Goal: Information Seeking & Learning: Learn about a topic

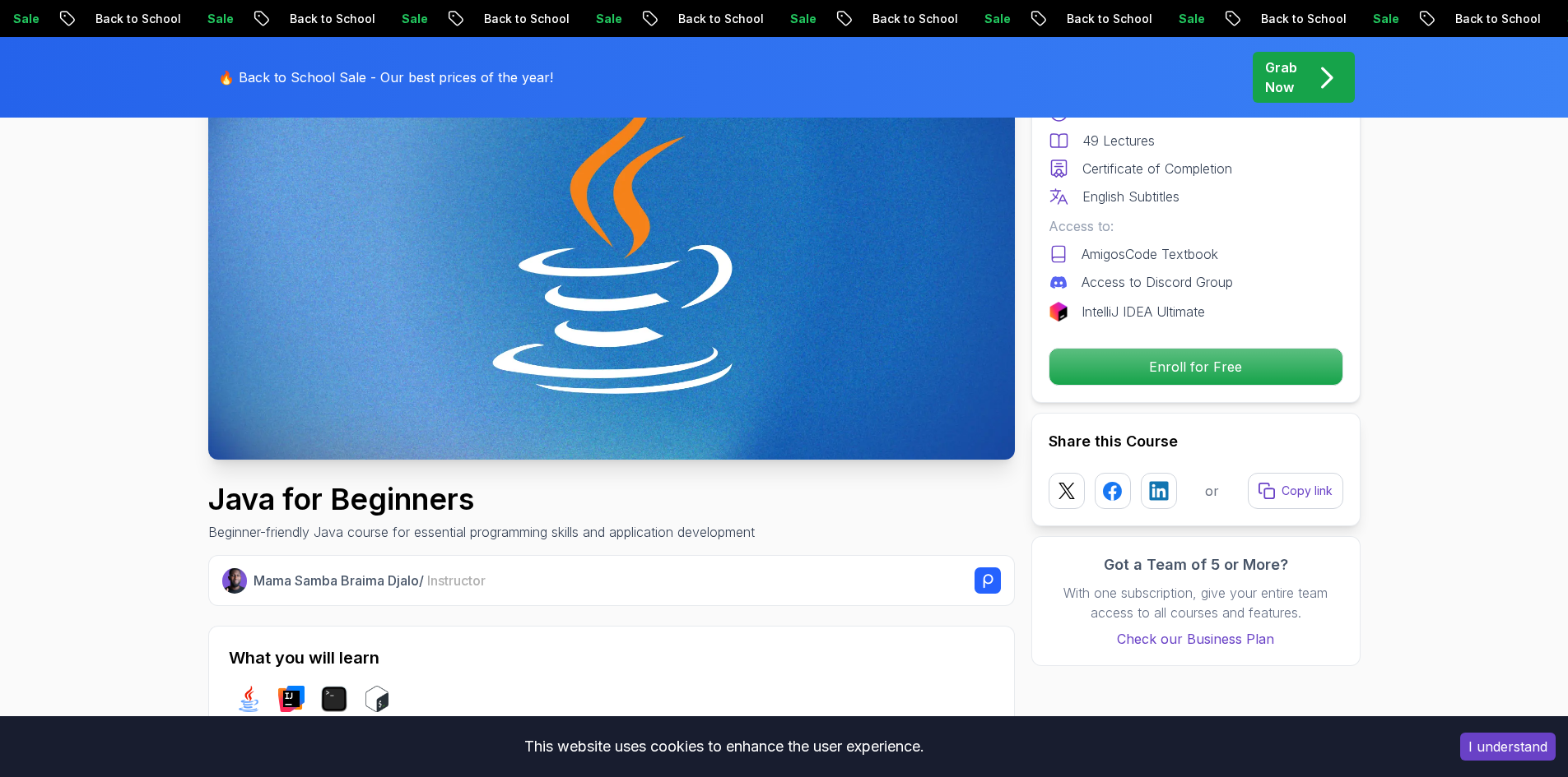
scroll to position [329, 0]
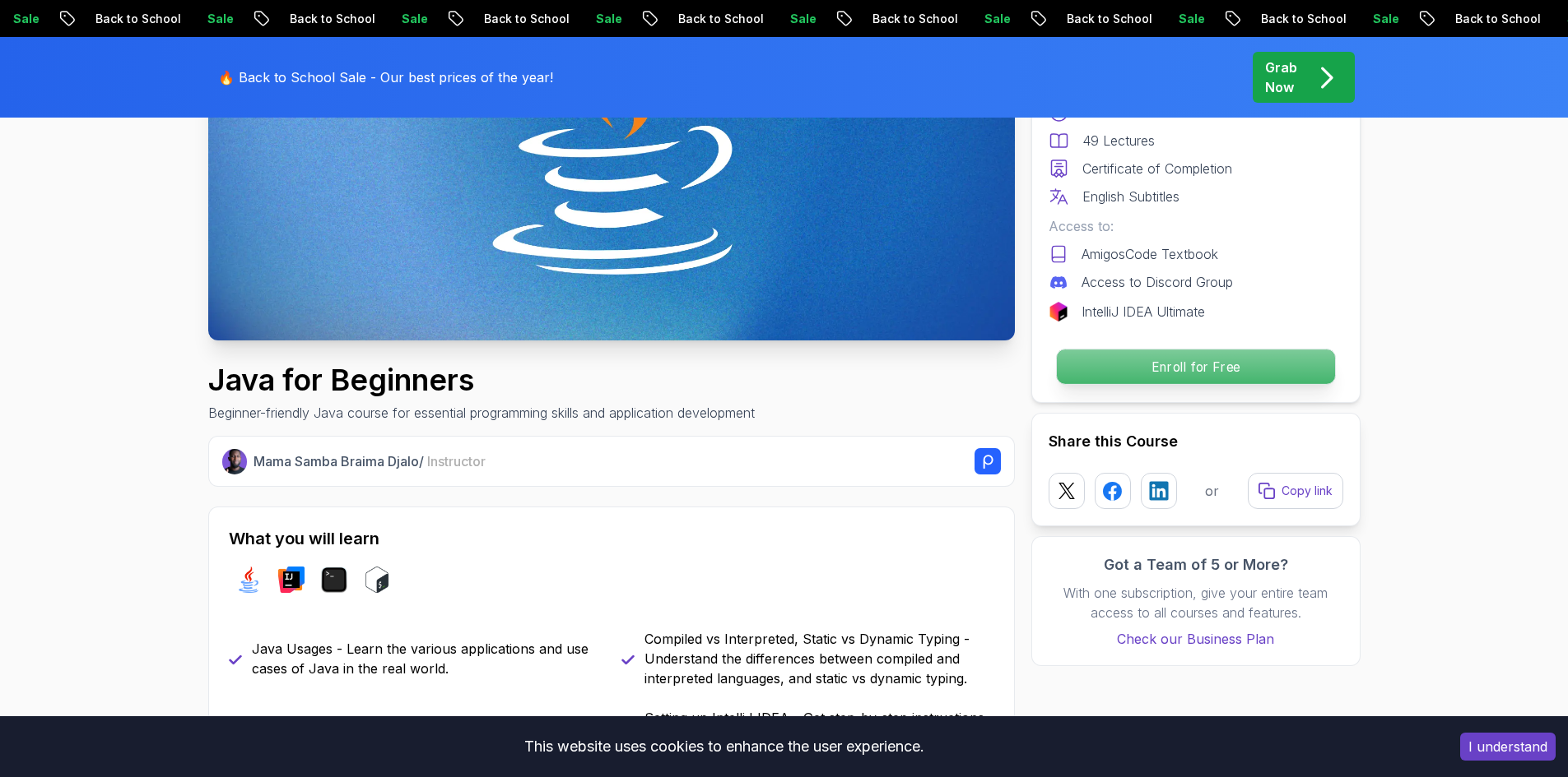
click at [1234, 364] on p "Enroll for Free" at bounding box center [1194, 366] width 278 height 34
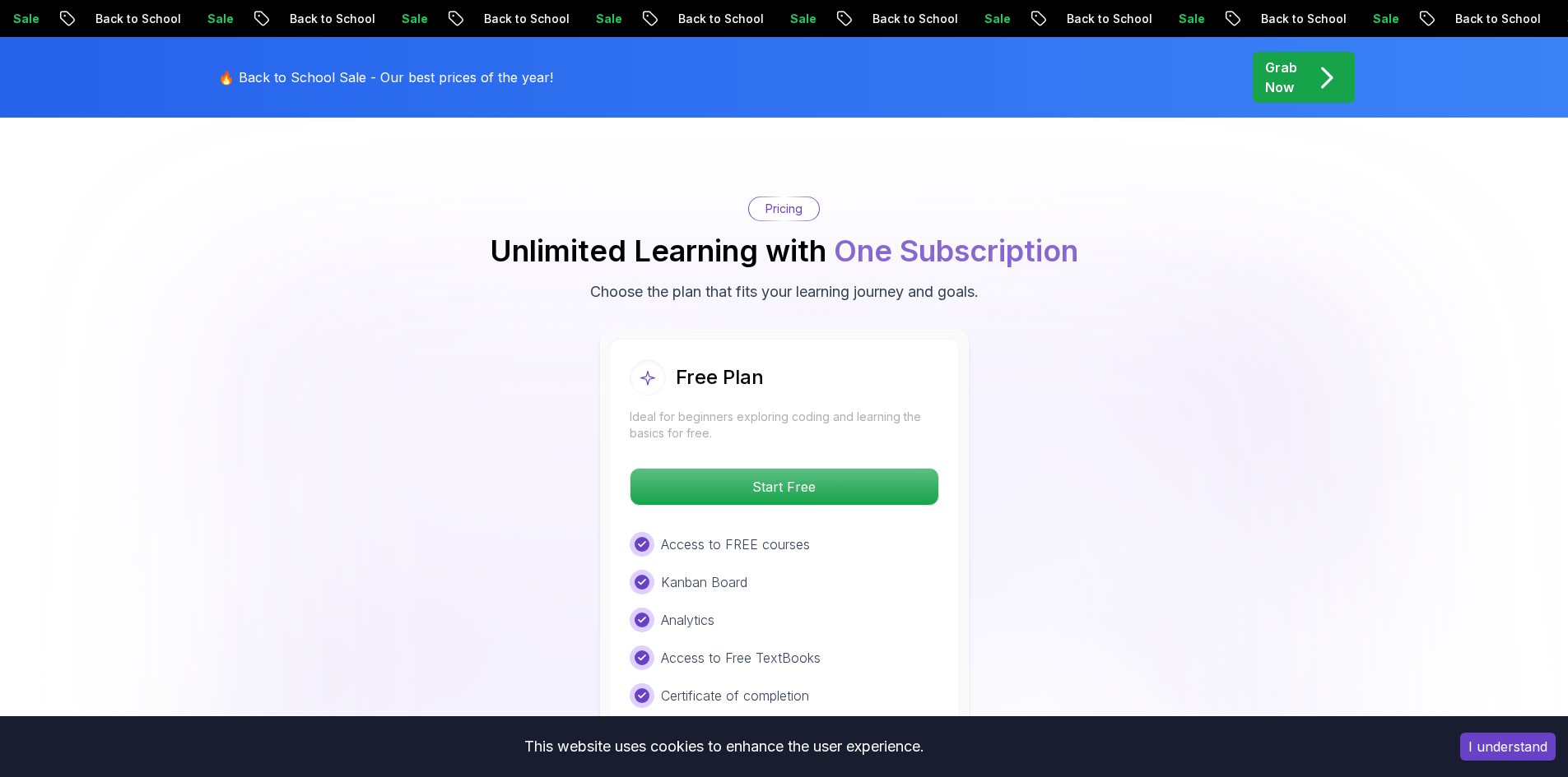
scroll to position [3280, 0]
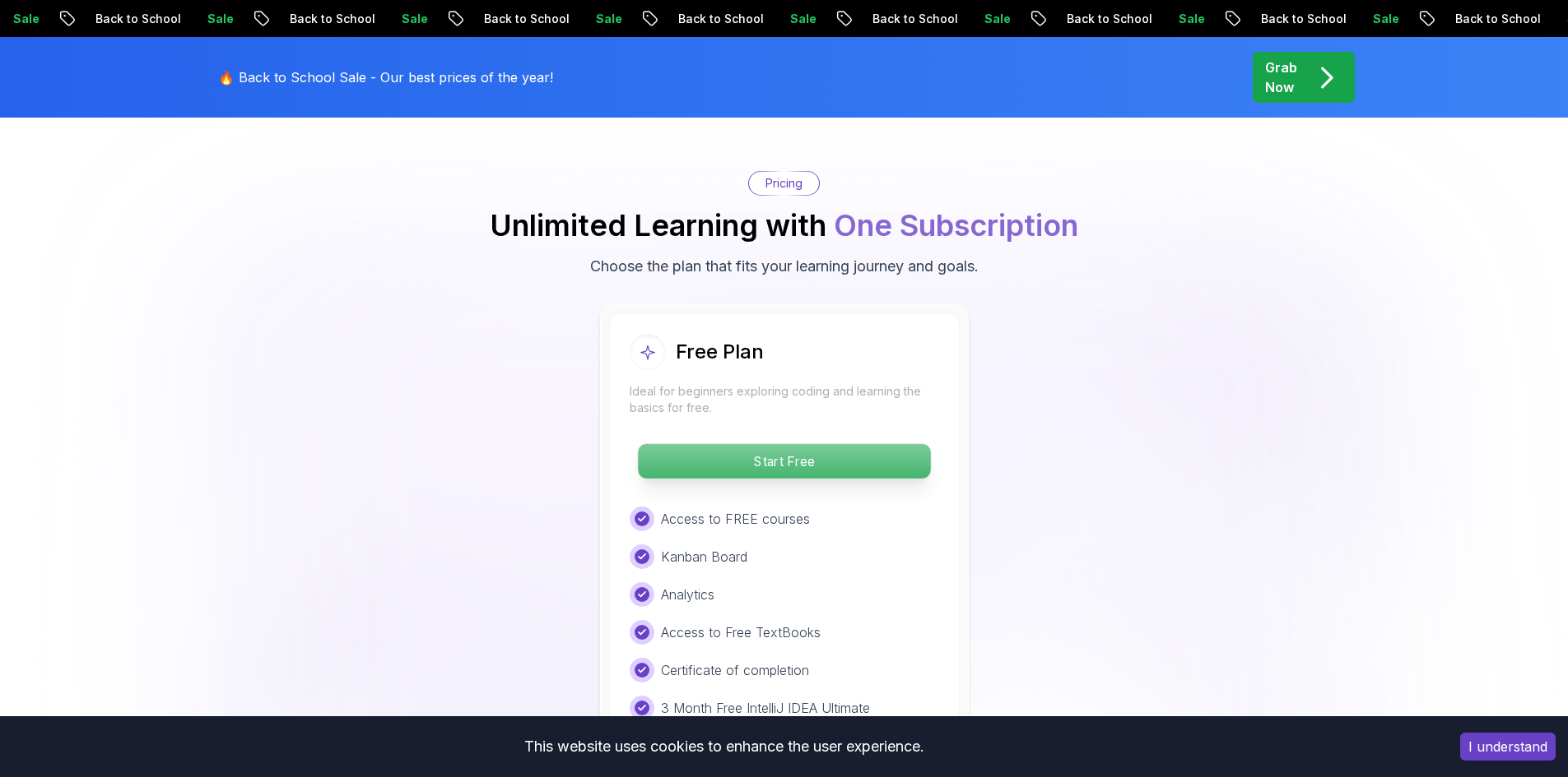
click at [801, 444] on p "Start Free" at bounding box center [784, 461] width 292 height 34
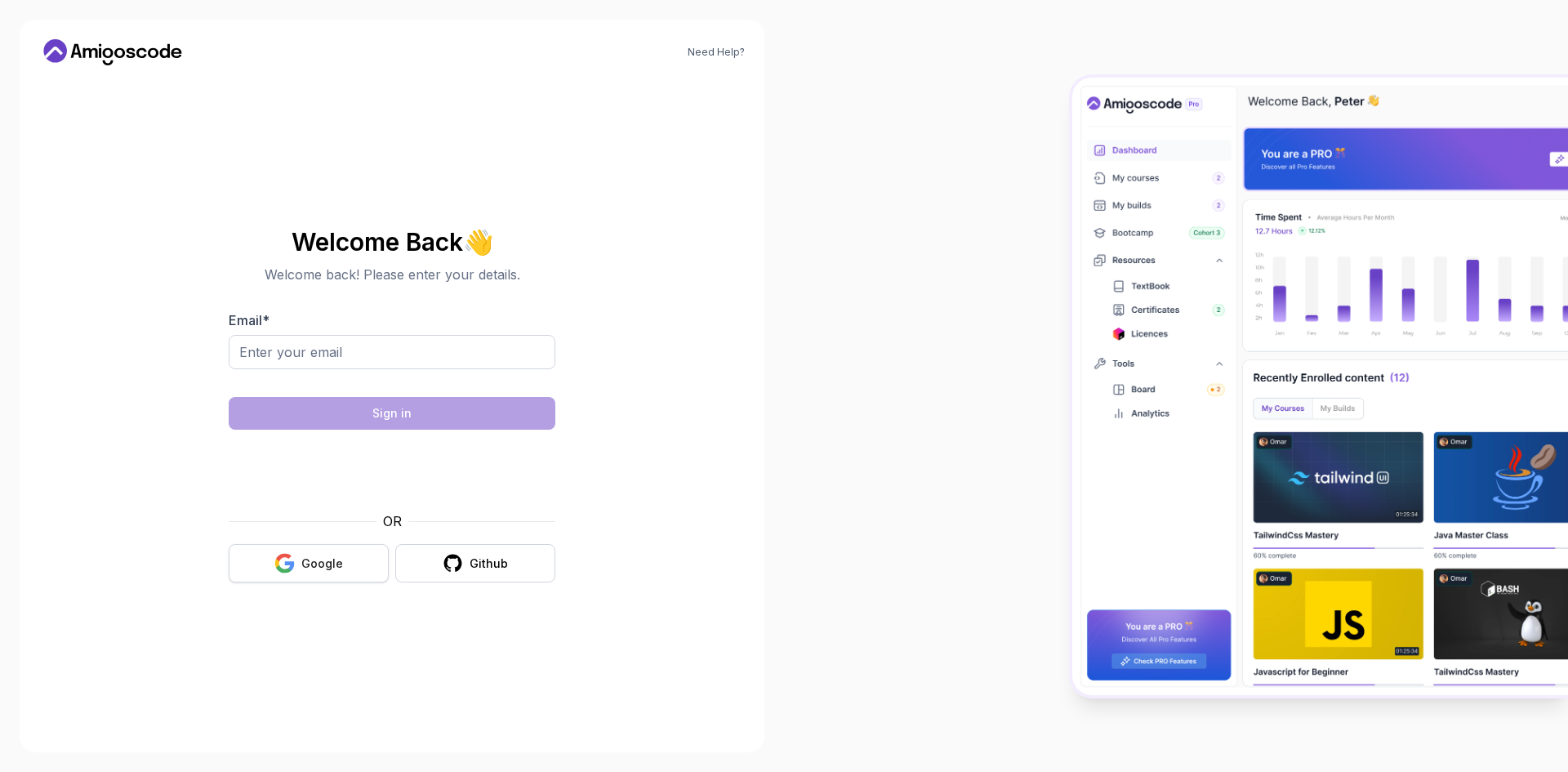
click at [289, 556] on icon "button" at bounding box center [283, 558] width 16 height 8
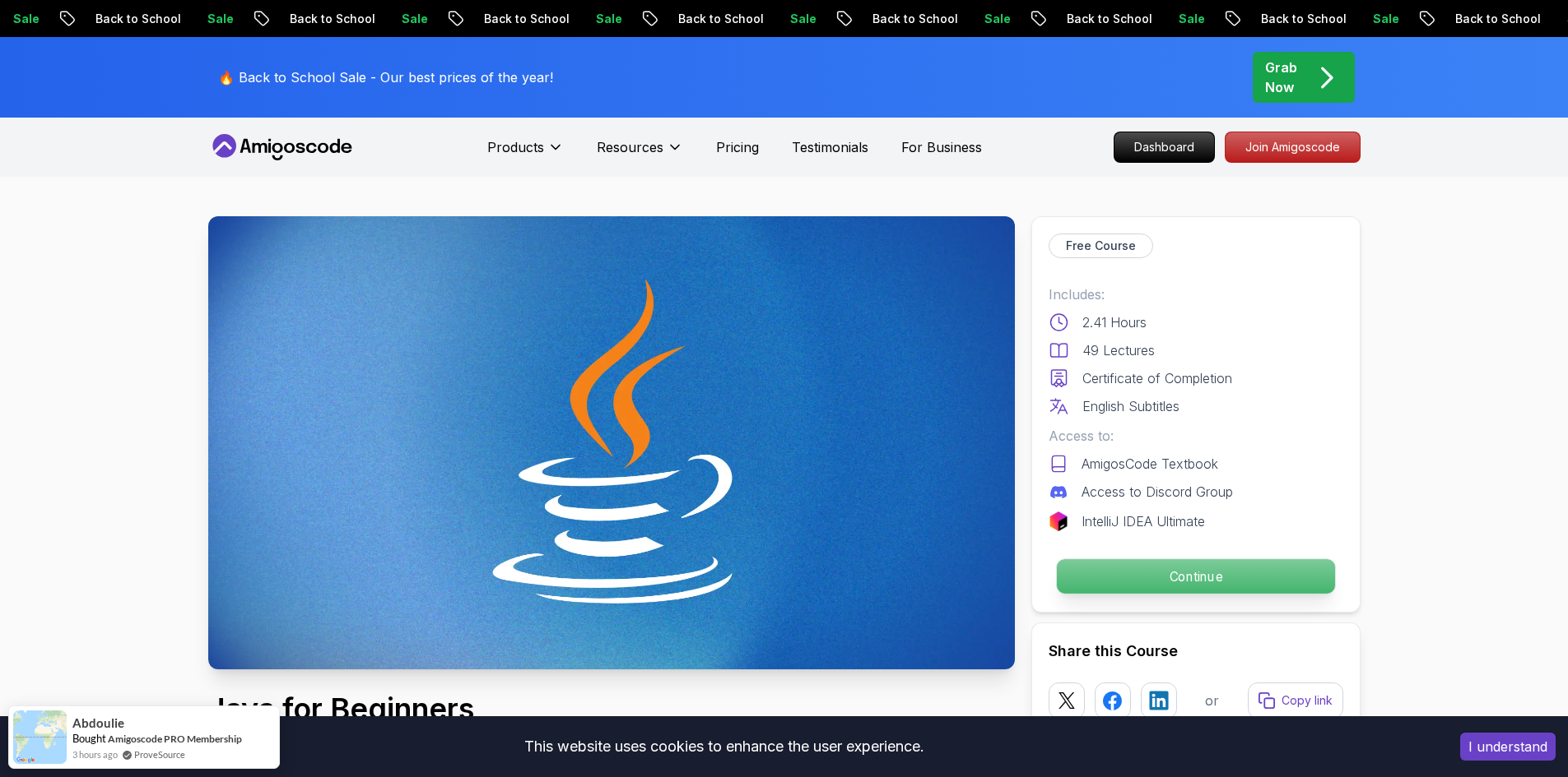
click at [1176, 560] on p "Continue" at bounding box center [1194, 576] width 278 height 34
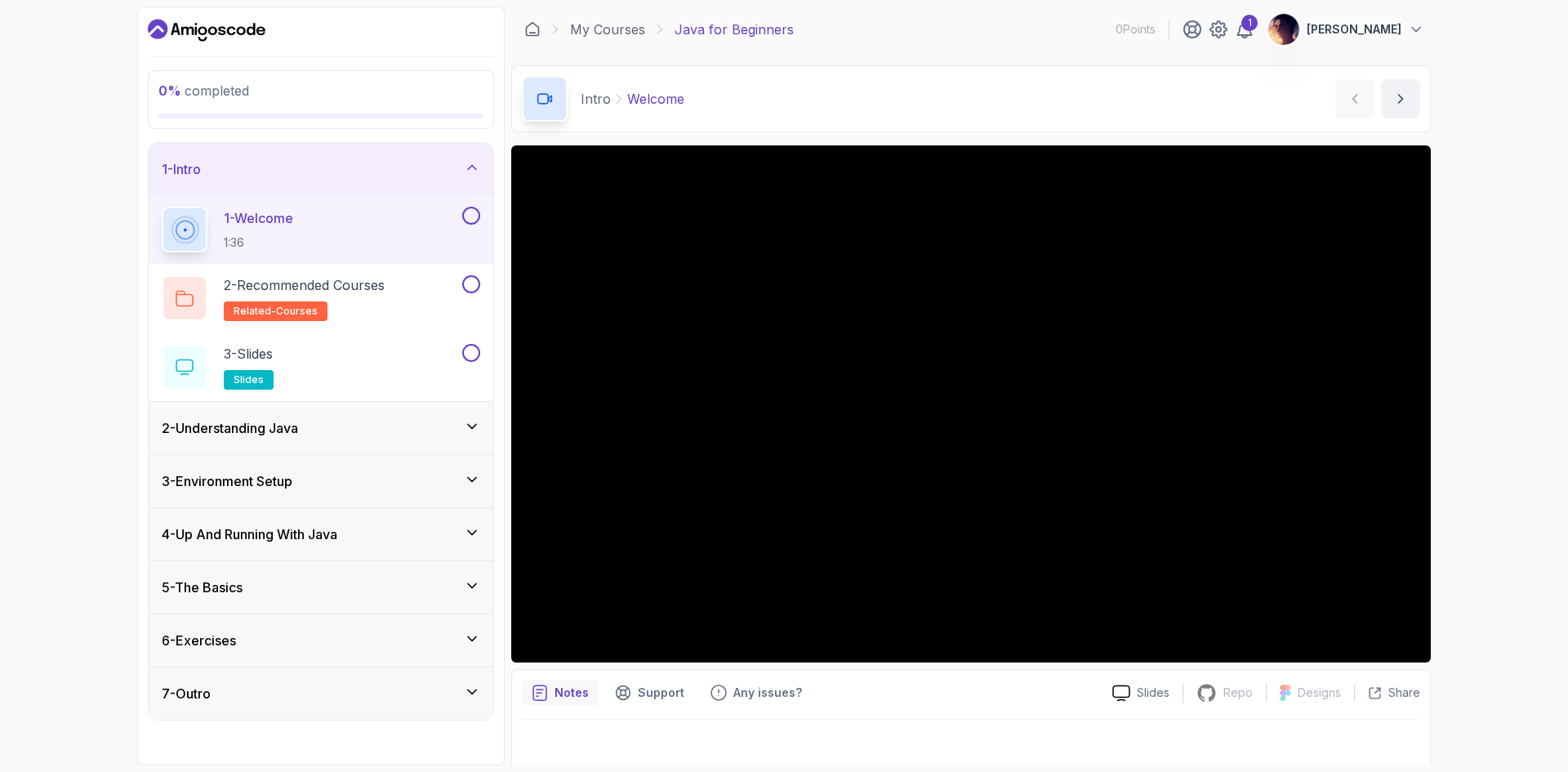
click at [278, 434] on h3 "2 - Understanding Java" at bounding box center [230, 428] width 137 height 19
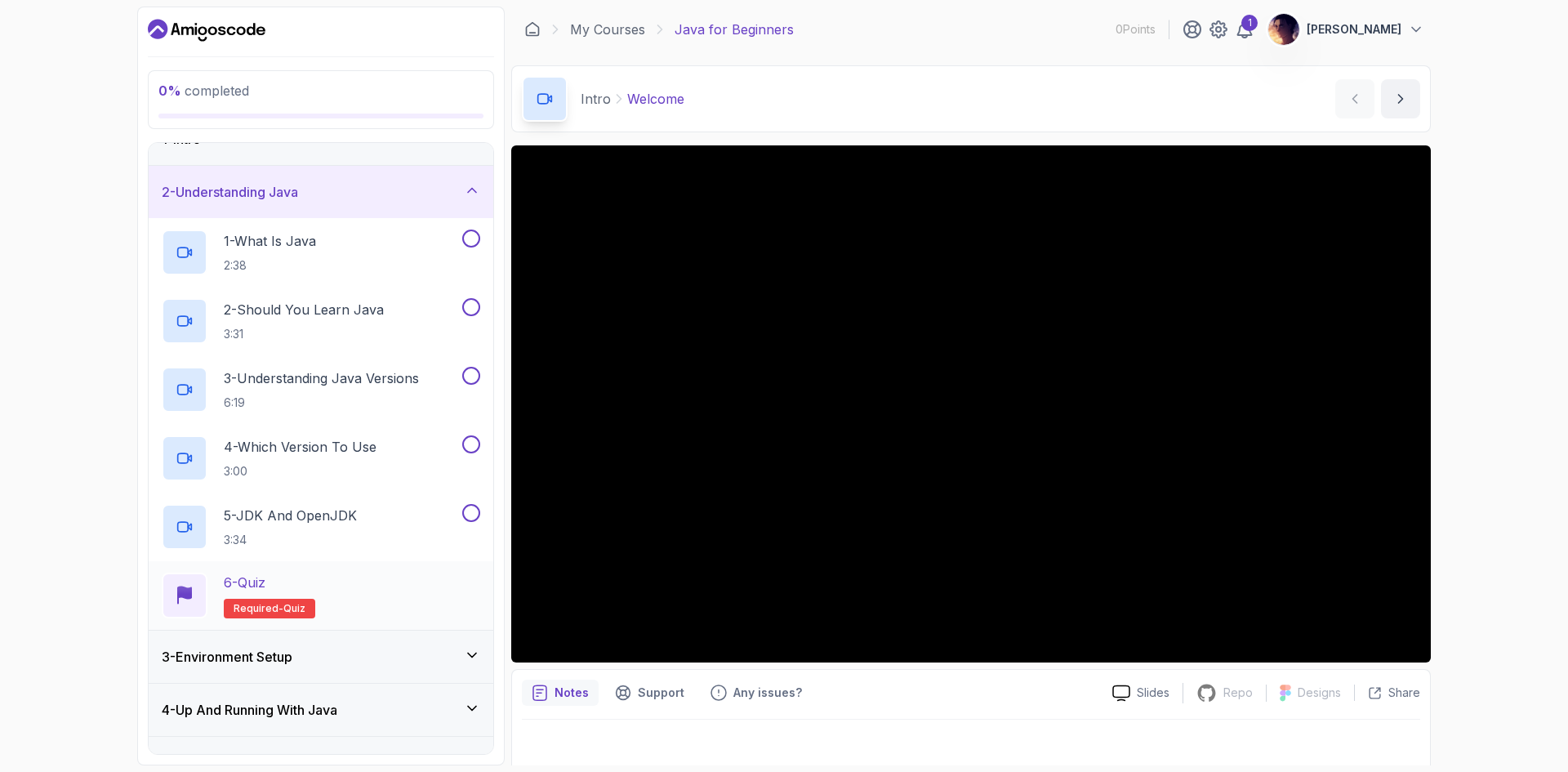
scroll to position [81, 0]
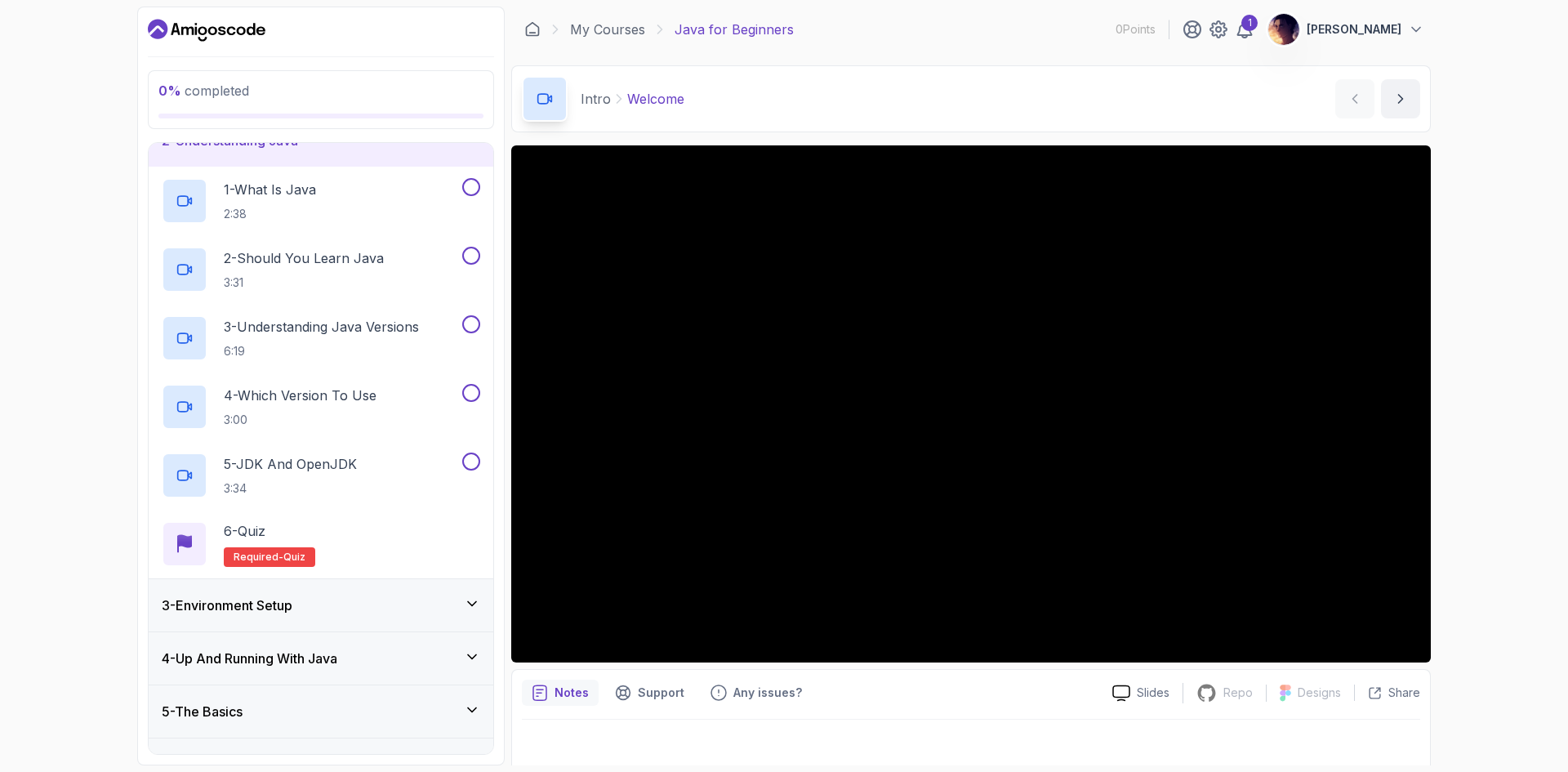
click at [346, 611] on div "3 - Environment Setup" at bounding box center [320, 605] width 318 height 19
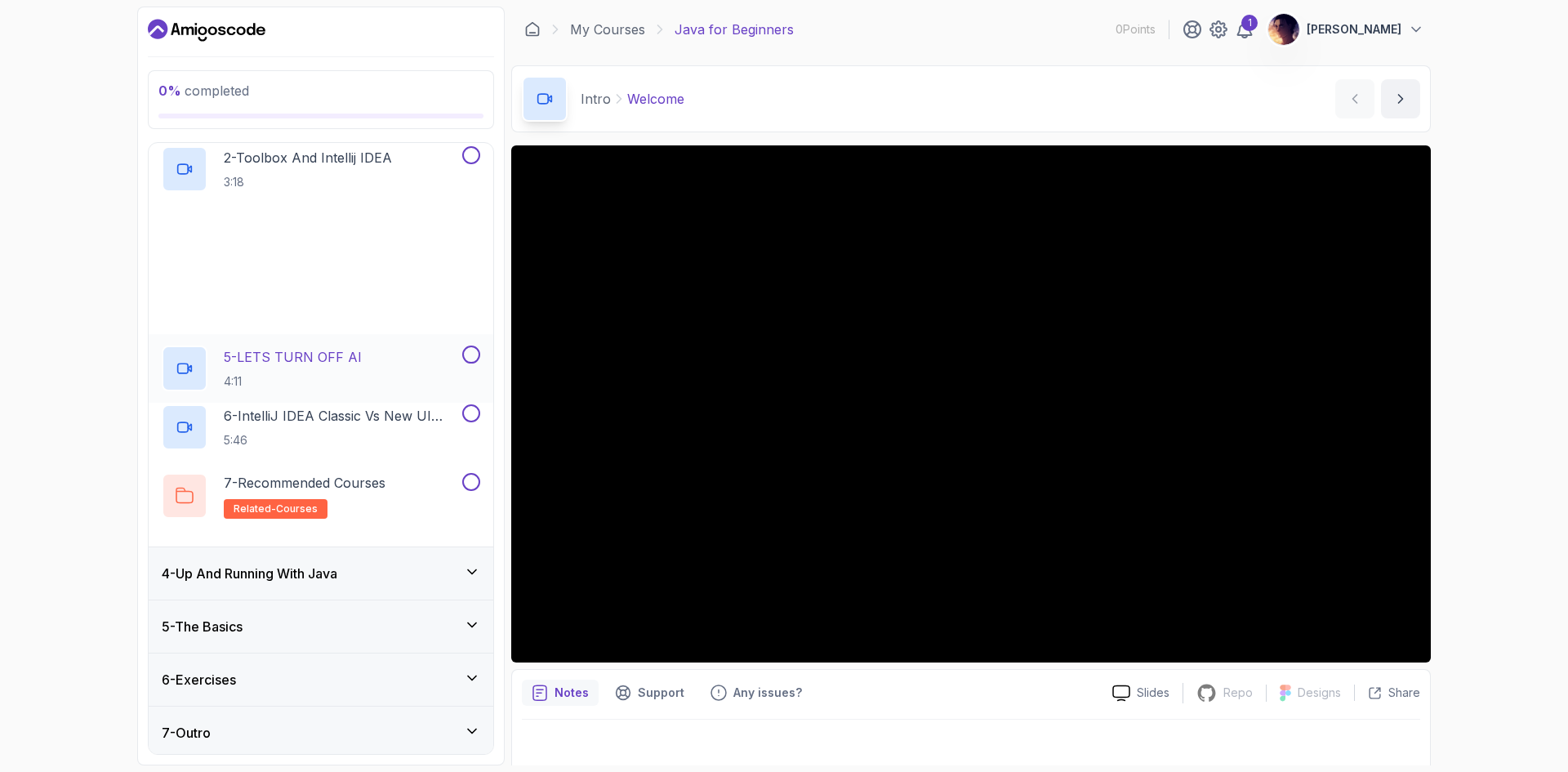
scroll to position [240, 0]
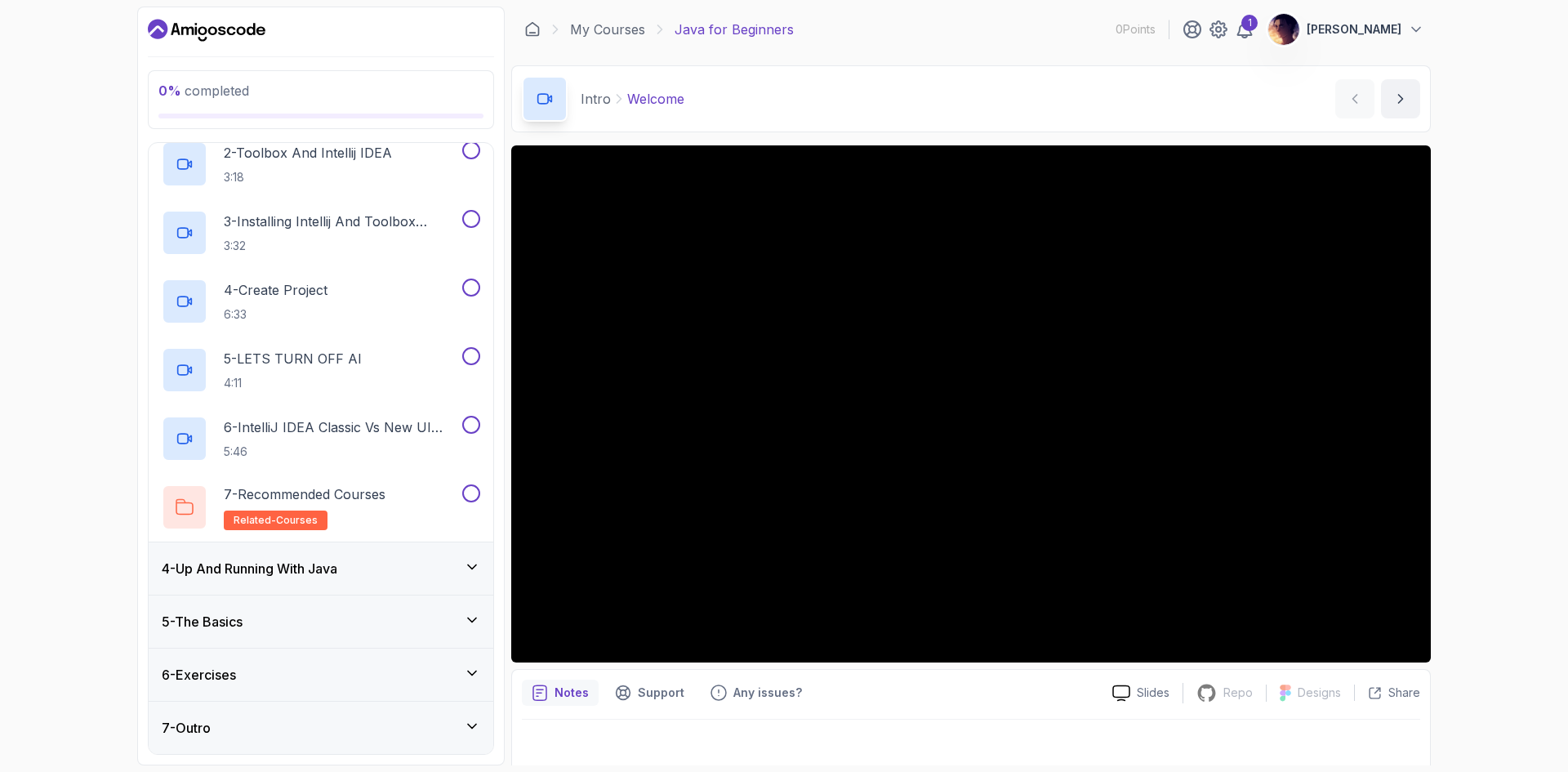
click at [390, 580] on div "4 - Up And Running With Java" at bounding box center [320, 569] width 344 height 53
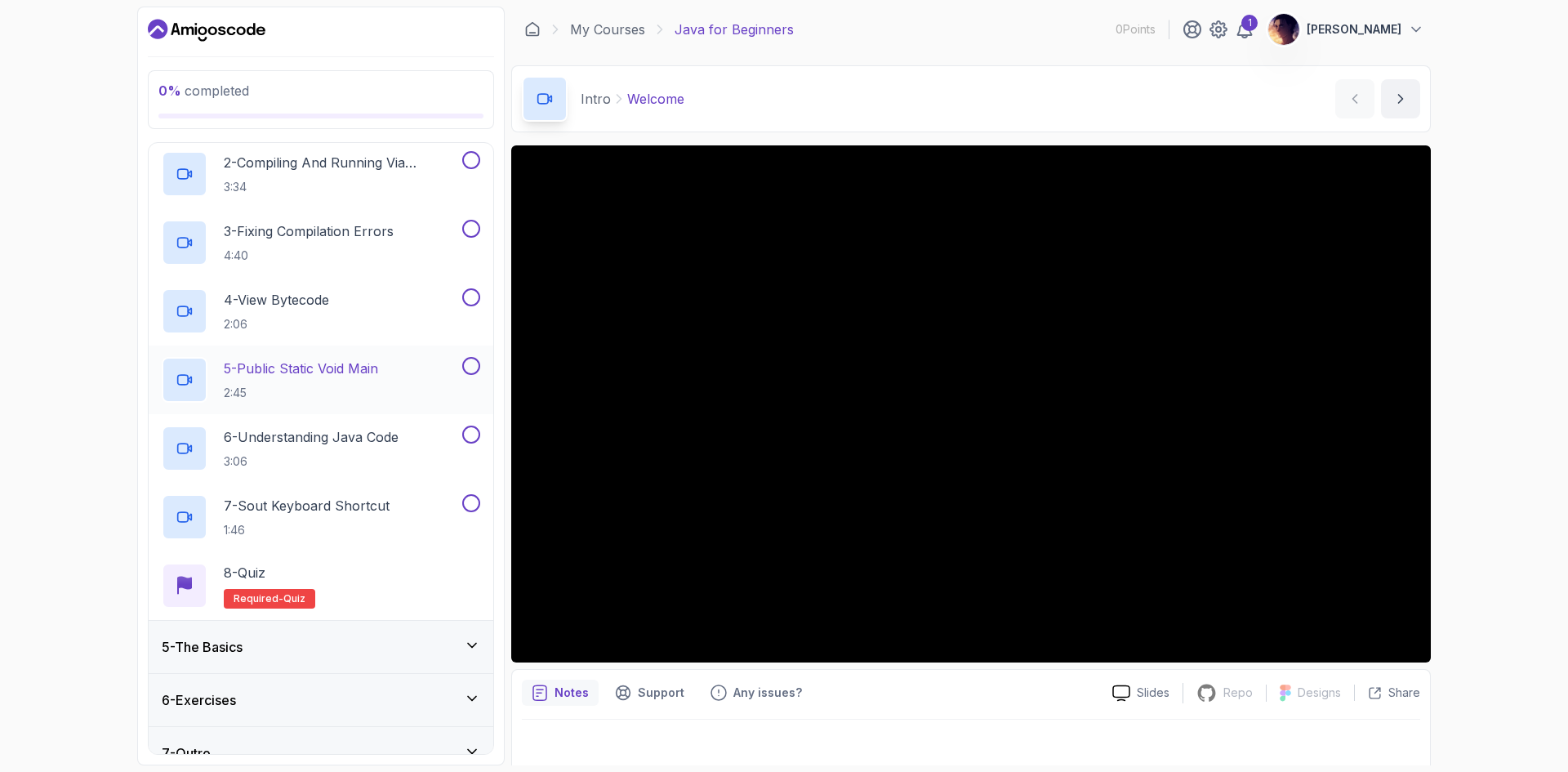
scroll to position [308, 0]
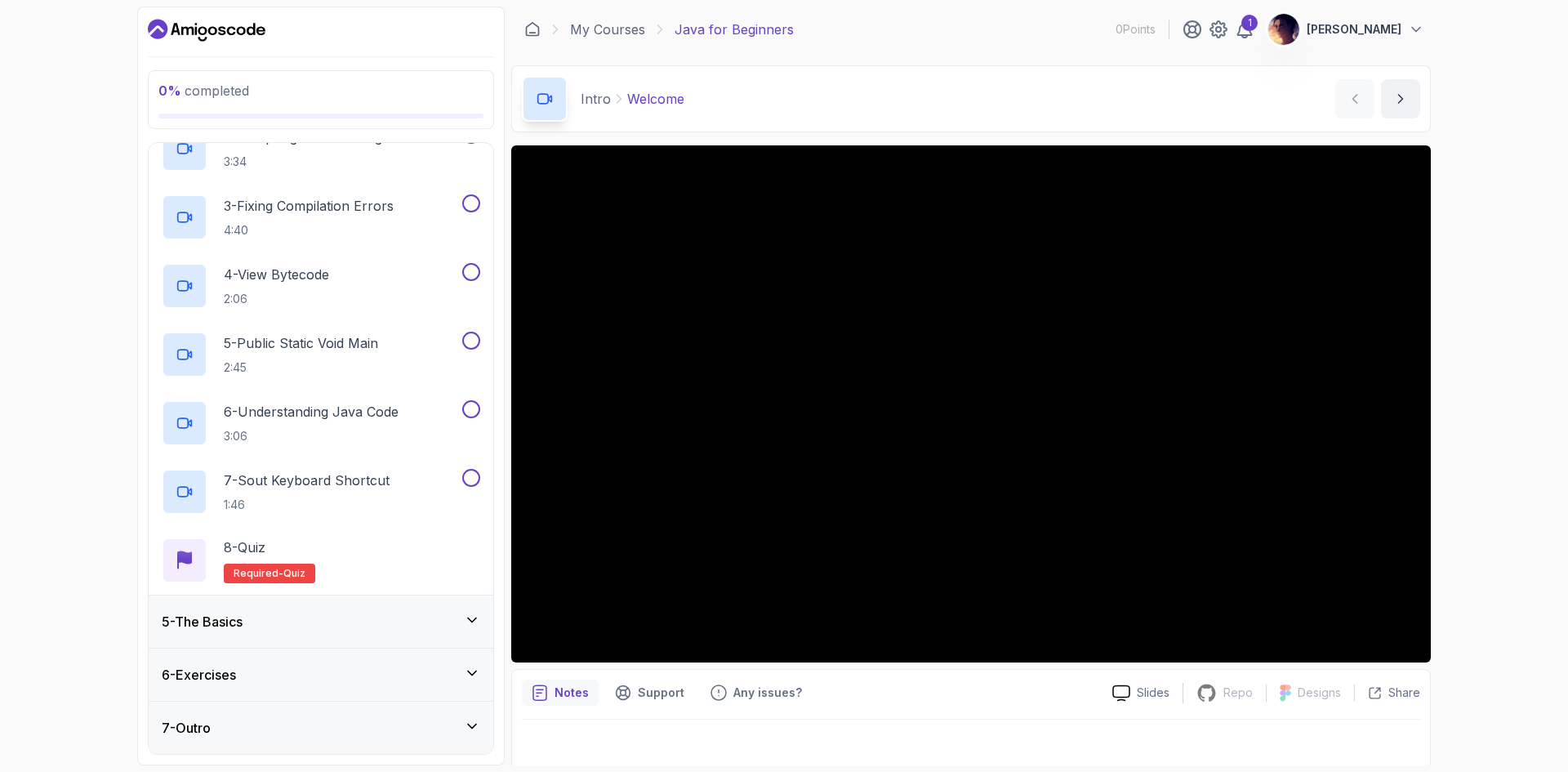
click at [379, 621] on div "5 - The Basics" at bounding box center [320, 621] width 318 height 19
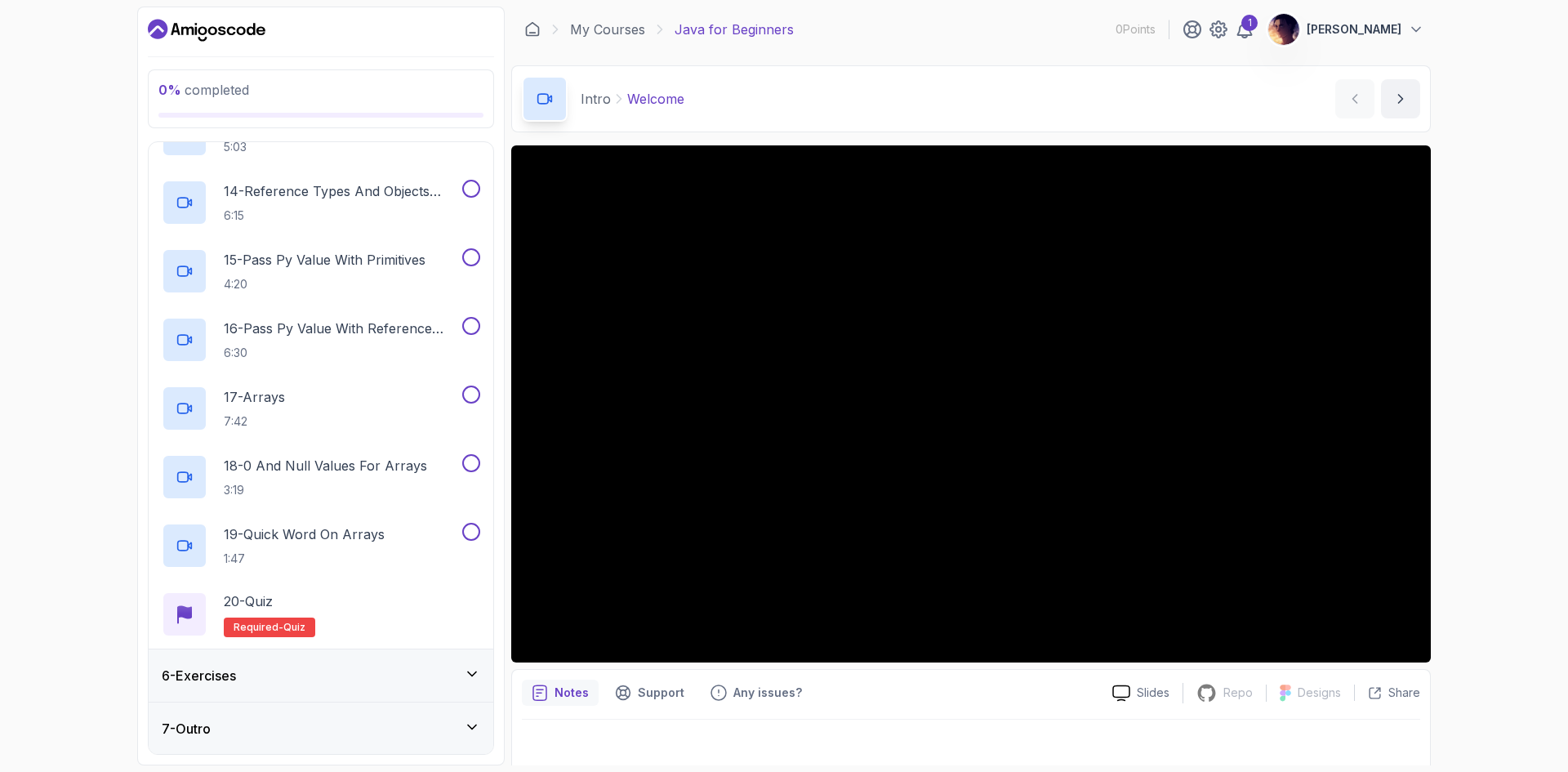
scroll to position [1132, 0]
click at [367, 669] on div "6 - Exercises" at bounding box center [320, 674] width 318 height 19
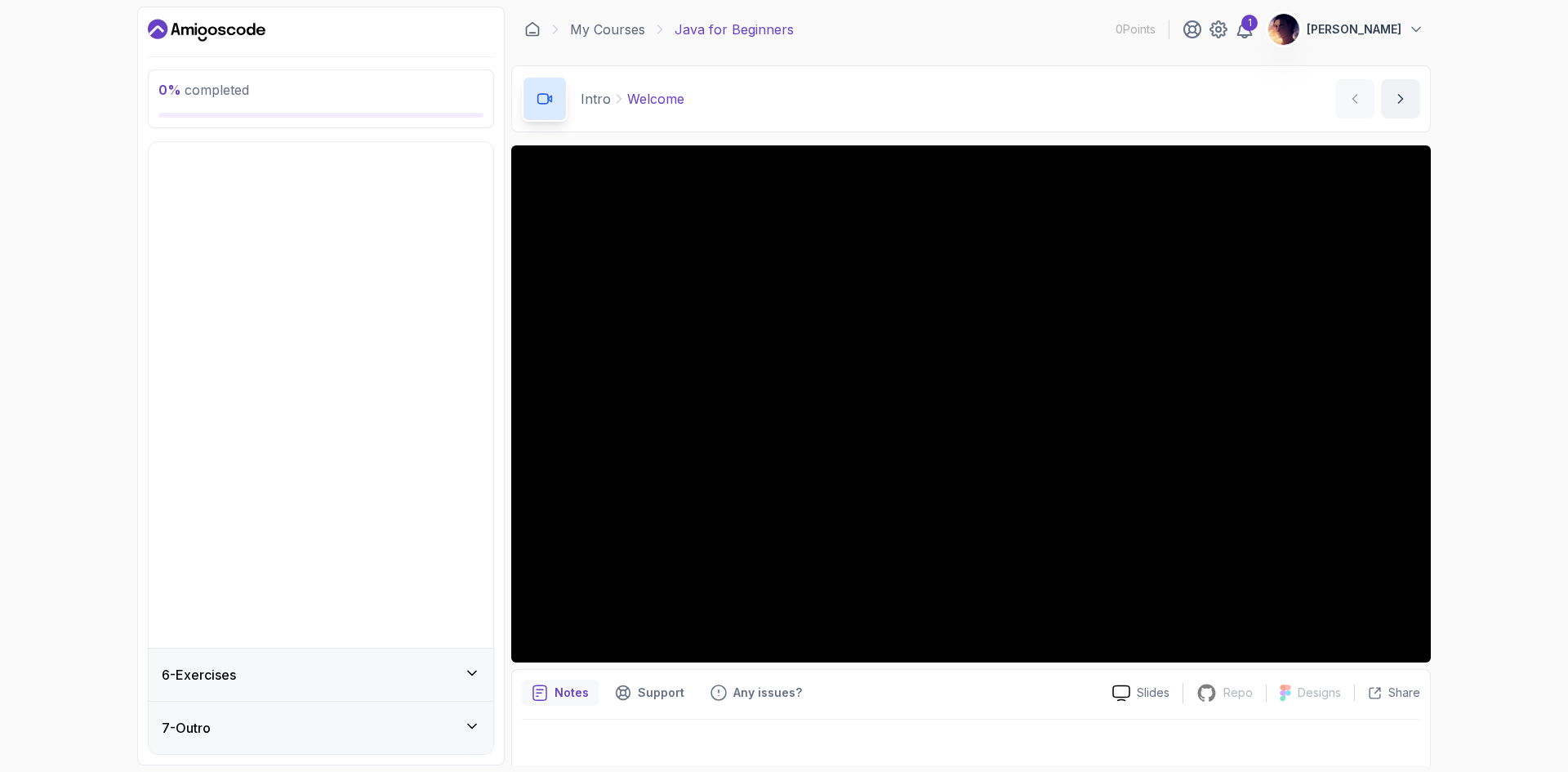
scroll to position [0, 0]
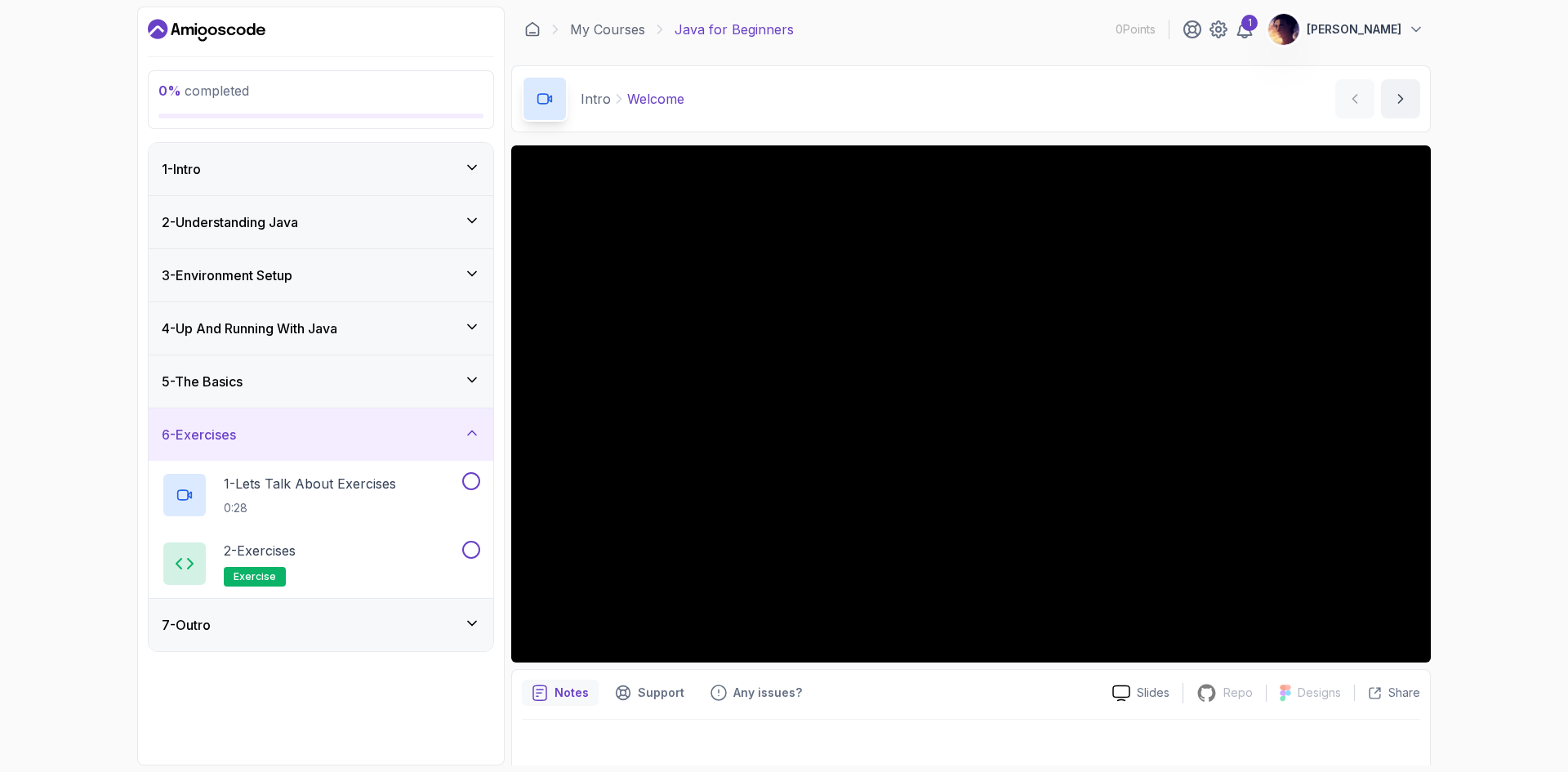
click at [403, 634] on div "7 - Outro" at bounding box center [320, 624] width 318 height 19
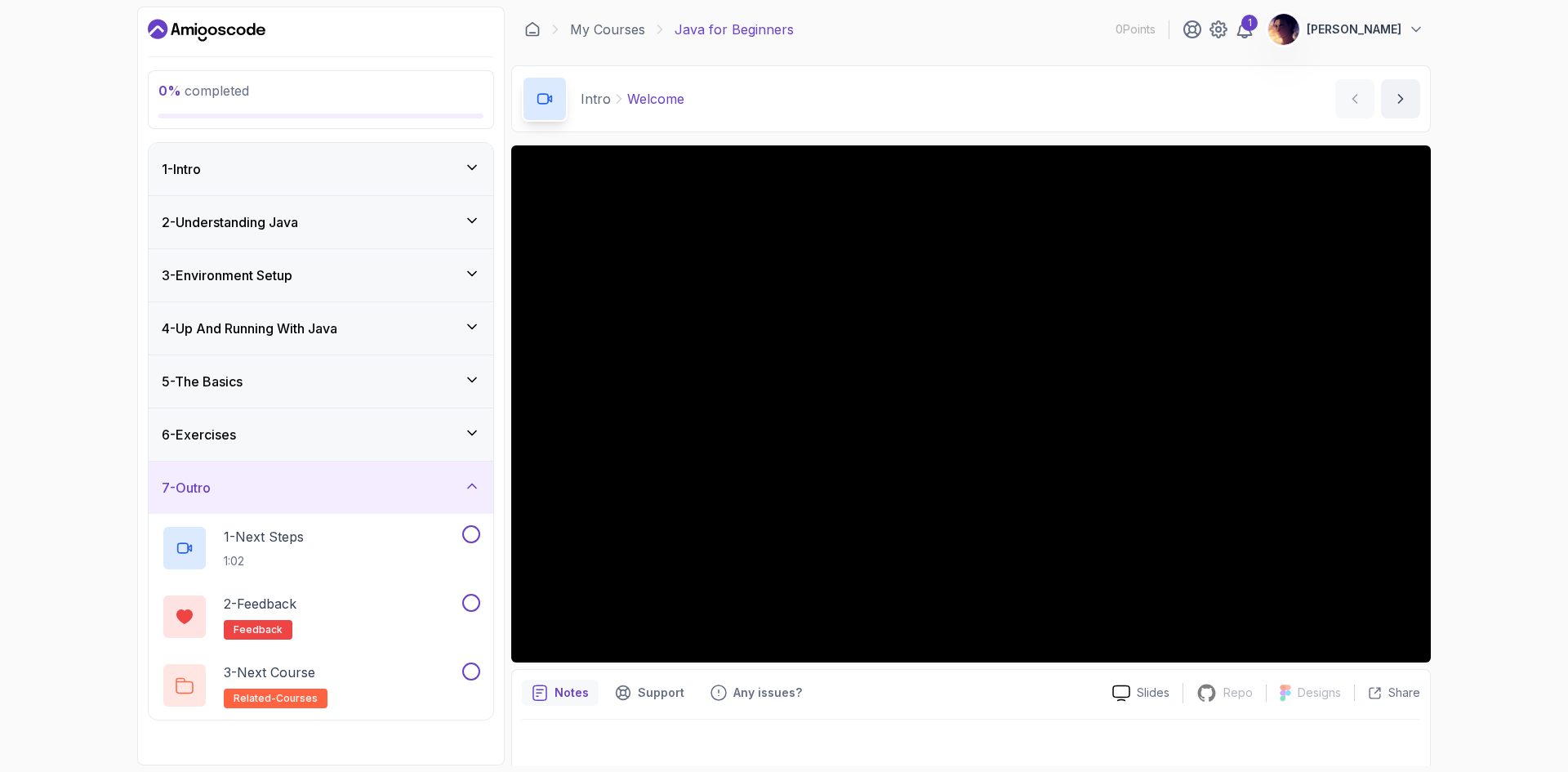
click at [246, 179] on div "1 - Intro" at bounding box center [320, 169] width 344 height 53
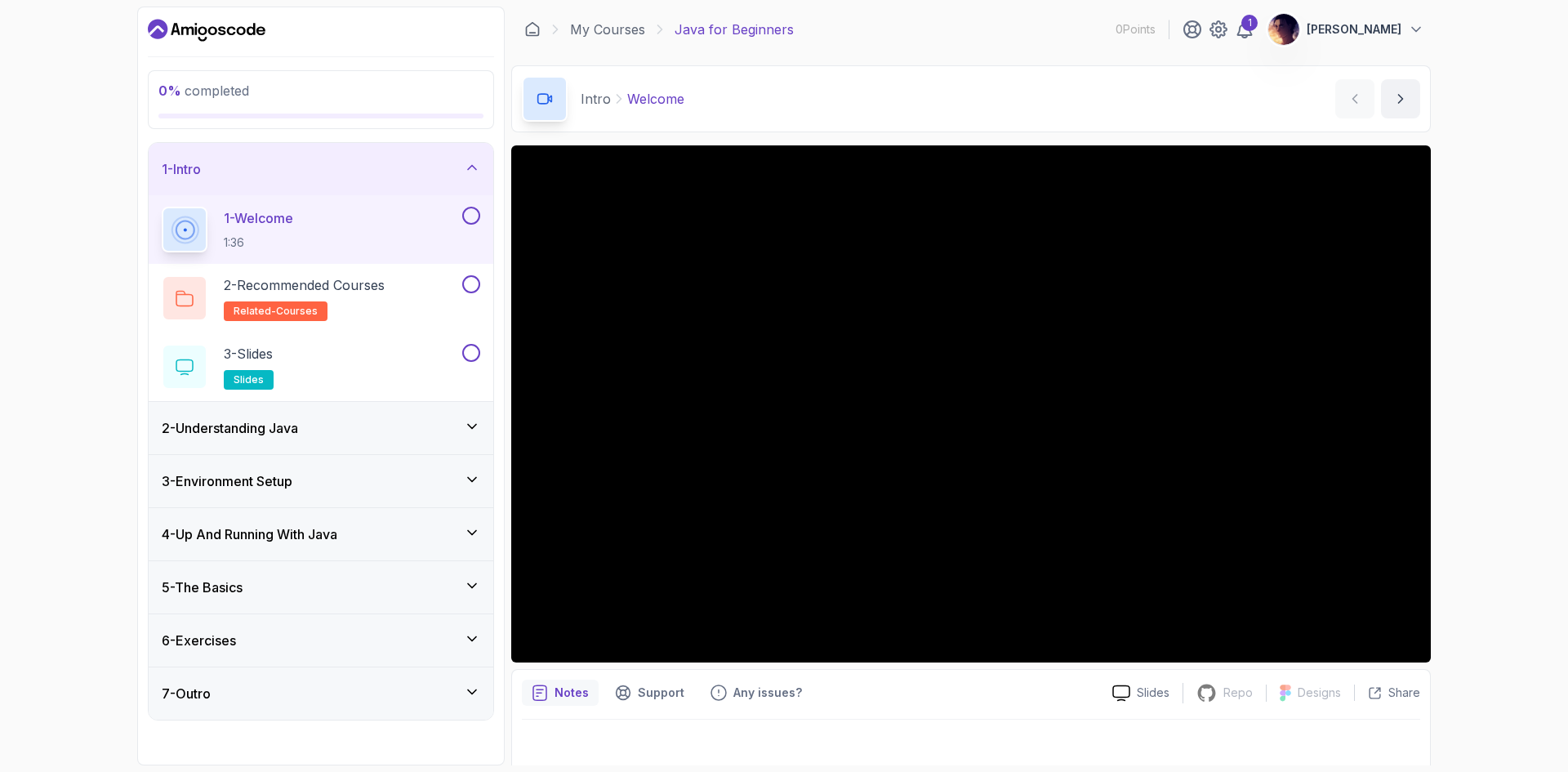
drag, startPoint x: 1567, startPoint y: 457, endPoint x: 1517, endPoint y: 459, distance: 50.0
click at [1555, 457] on div "0 % completed 1 - Intro 1 - Welcome 1:36 2 - Recommended Courses related-course…" at bounding box center [784, 386] width 1568 height 772
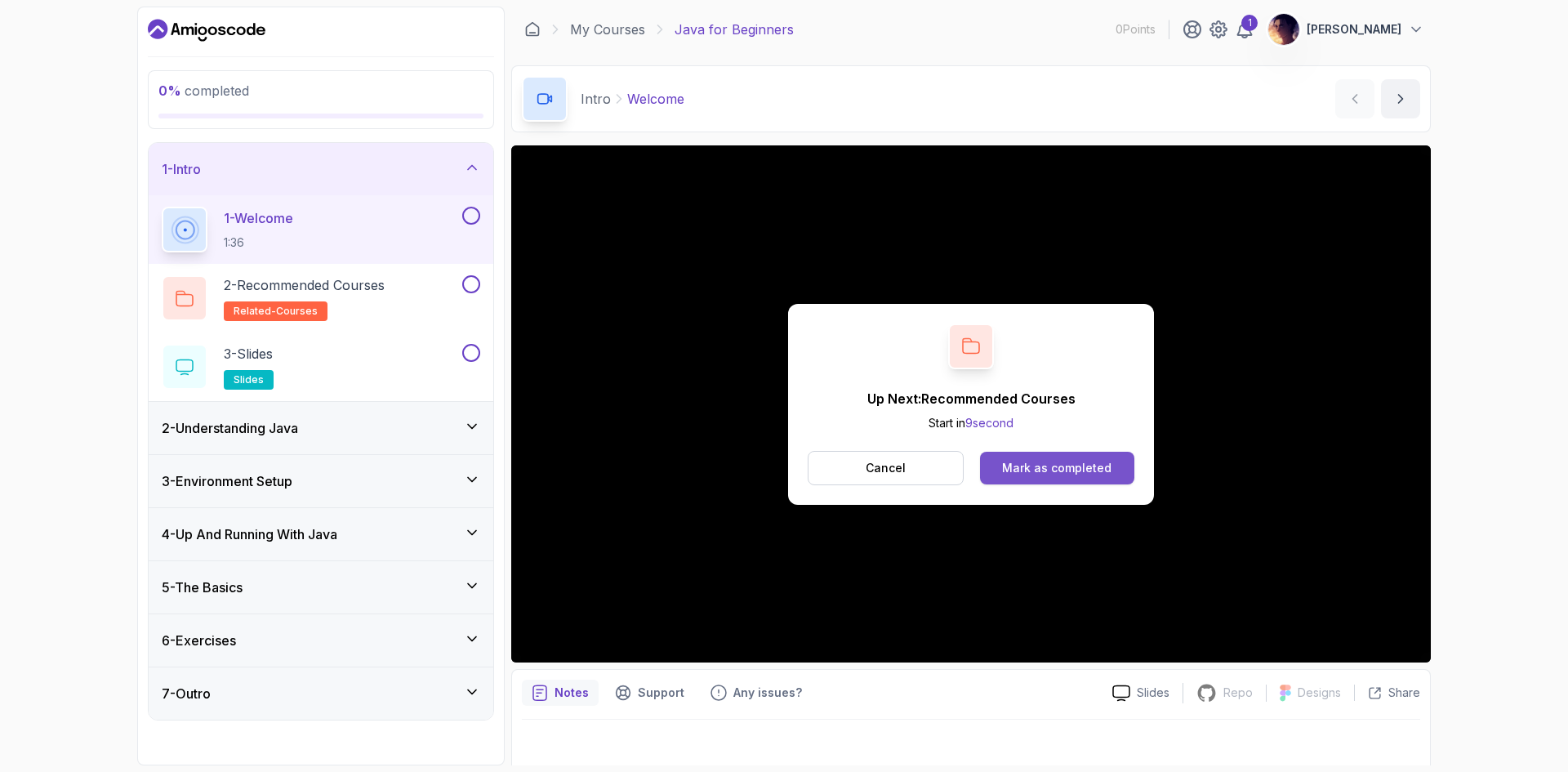
click at [1086, 463] on div "Mark as completed" at bounding box center [1057, 468] width 110 height 17
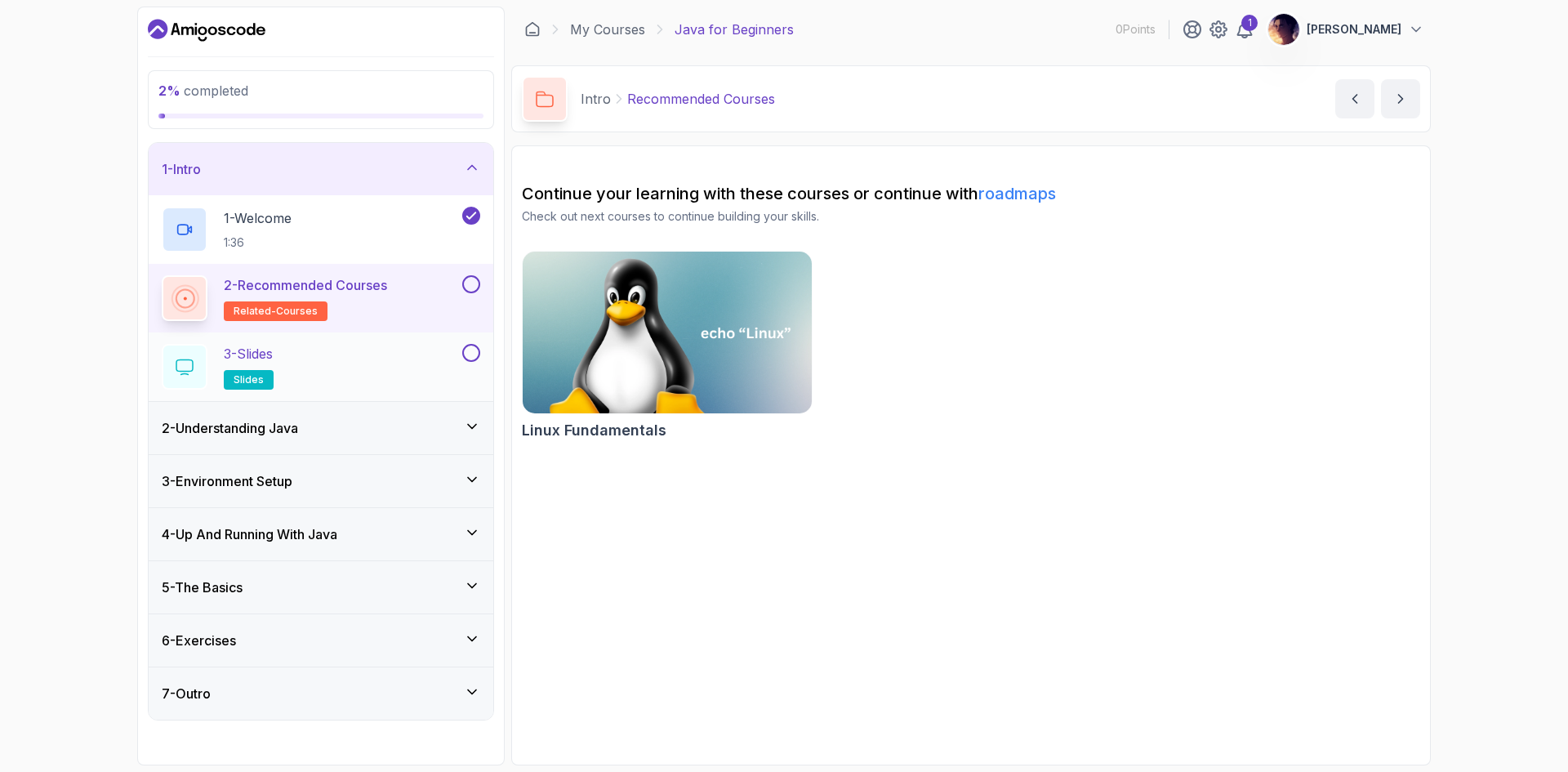
click at [388, 368] on div "3 - Slides slides" at bounding box center [310, 368] width 297 height 46
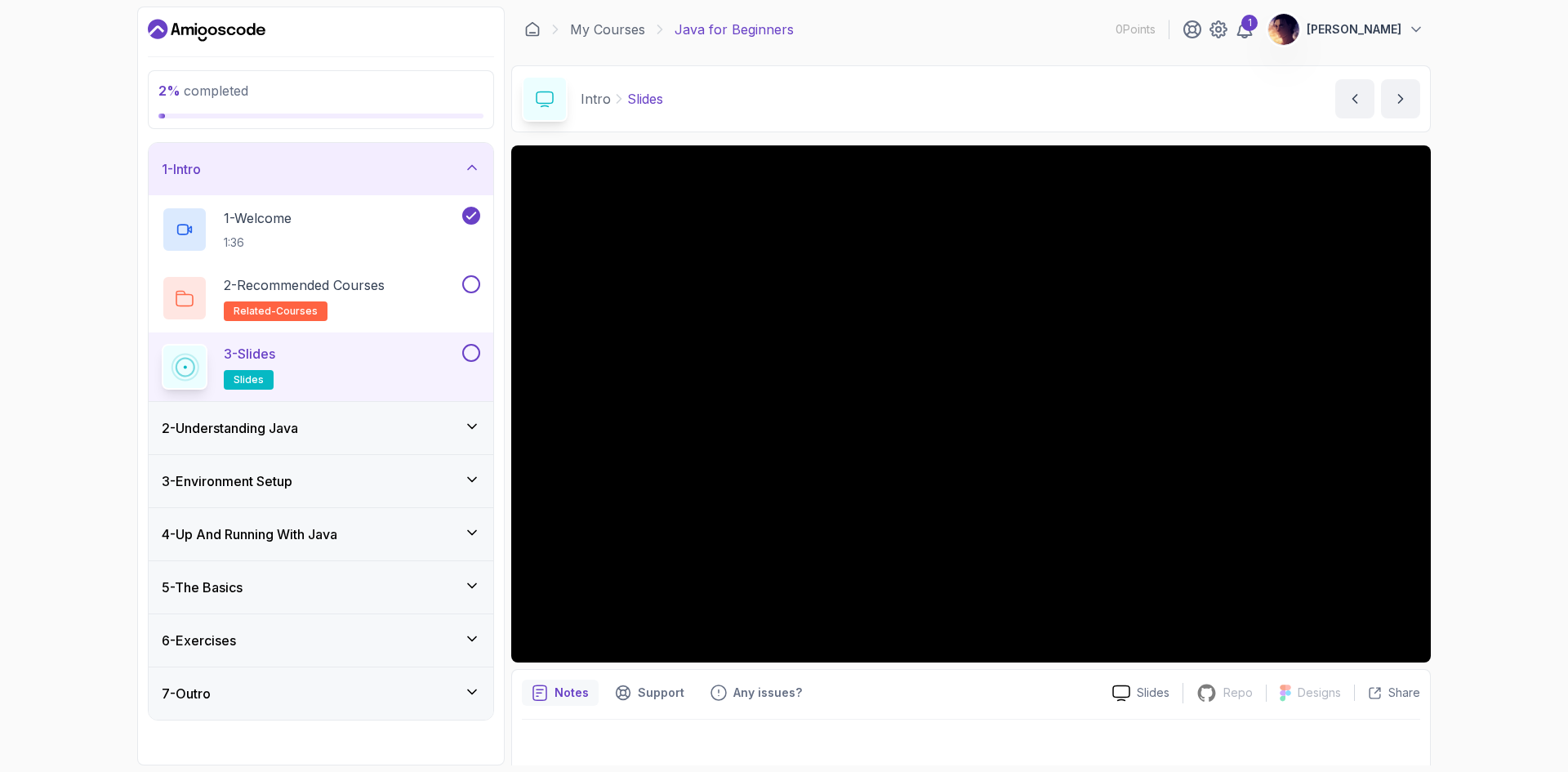
drag, startPoint x: 1038, startPoint y: 682, endPoint x: 1046, endPoint y: 662, distance: 21.5
click at [1039, 682] on div "Notes Support Any issues?" at bounding box center [810, 693] width 578 height 26
click at [476, 354] on button at bounding box center [471, 353] width 18 height 18
click at [364, 423] on div "2 - Understanding Java" at bounding box center [320, 428] width 318 height 19
